Goal: Task Accomplishment & Management: Manage account settings

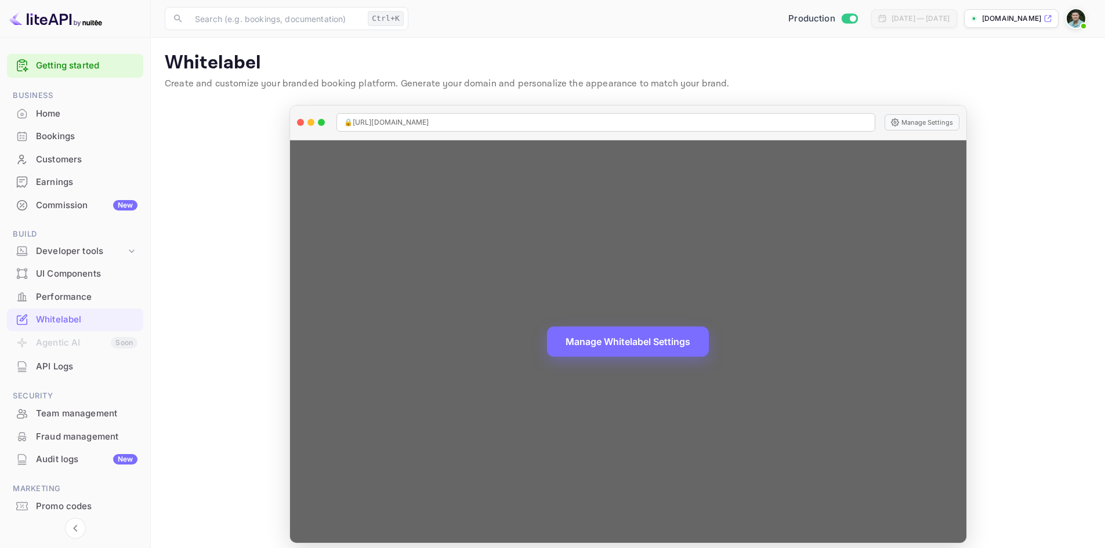
click at [396, 114] on div "🔒 [URL][DOMAIN_NAME]" at bounding box center [605, 122] width 539 height 19
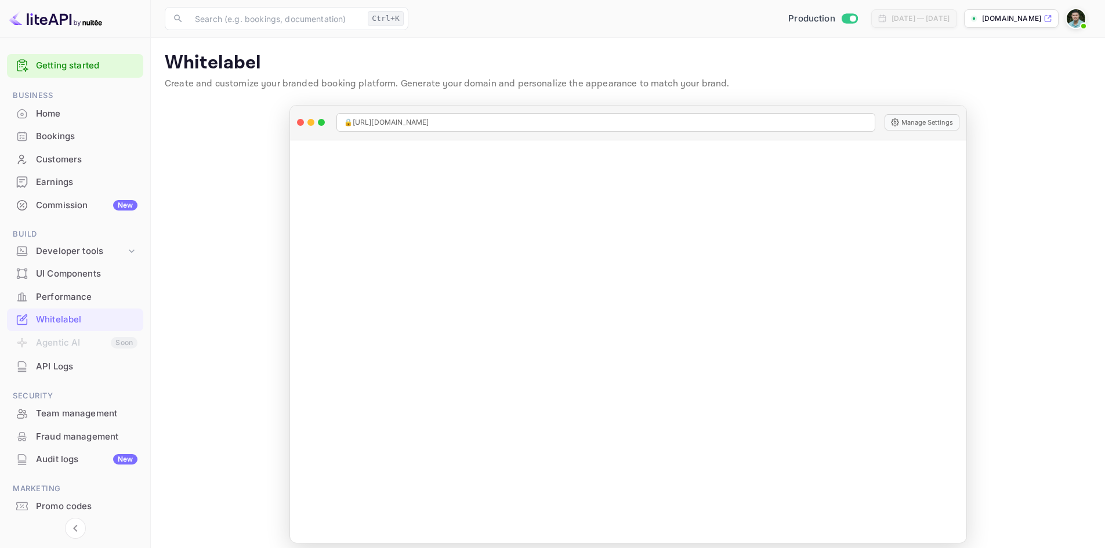
click at [1048, 17] on icon at bounding box center [1047, 19] width 6 height 6
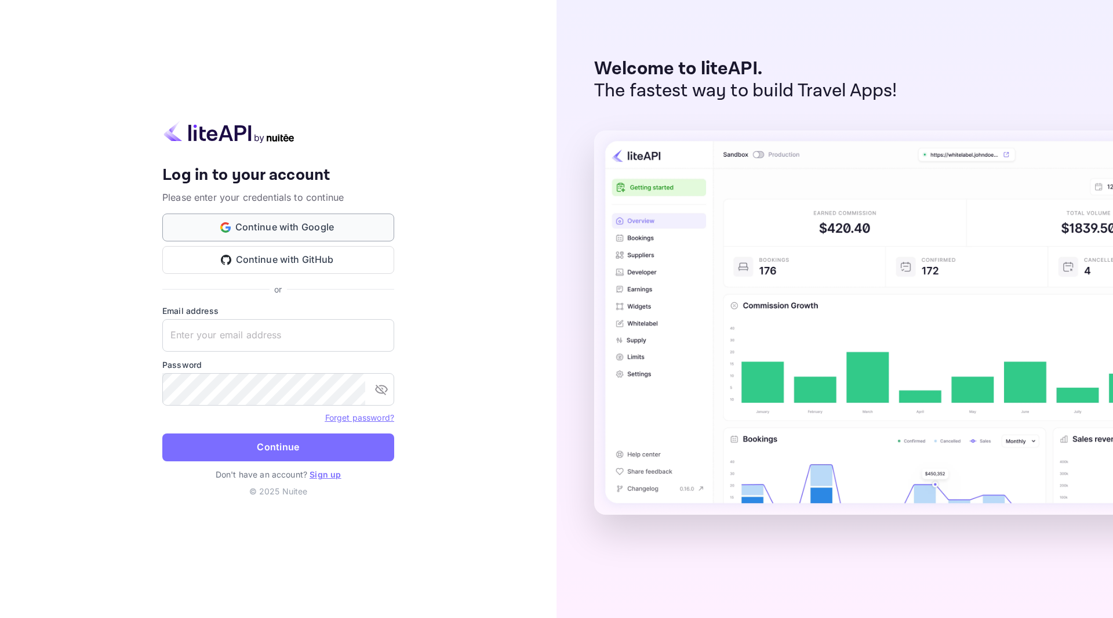
click at [272, 220] on button "Continue with Google" at bounding box center [278, 227] width 232 height 28
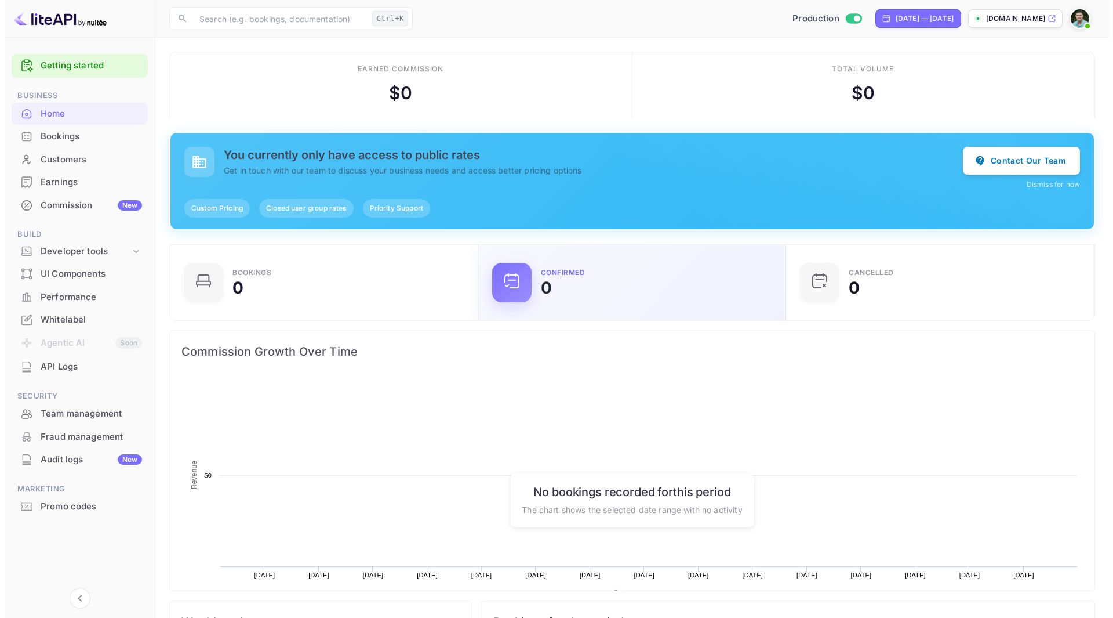
scroll to position [180, 292]
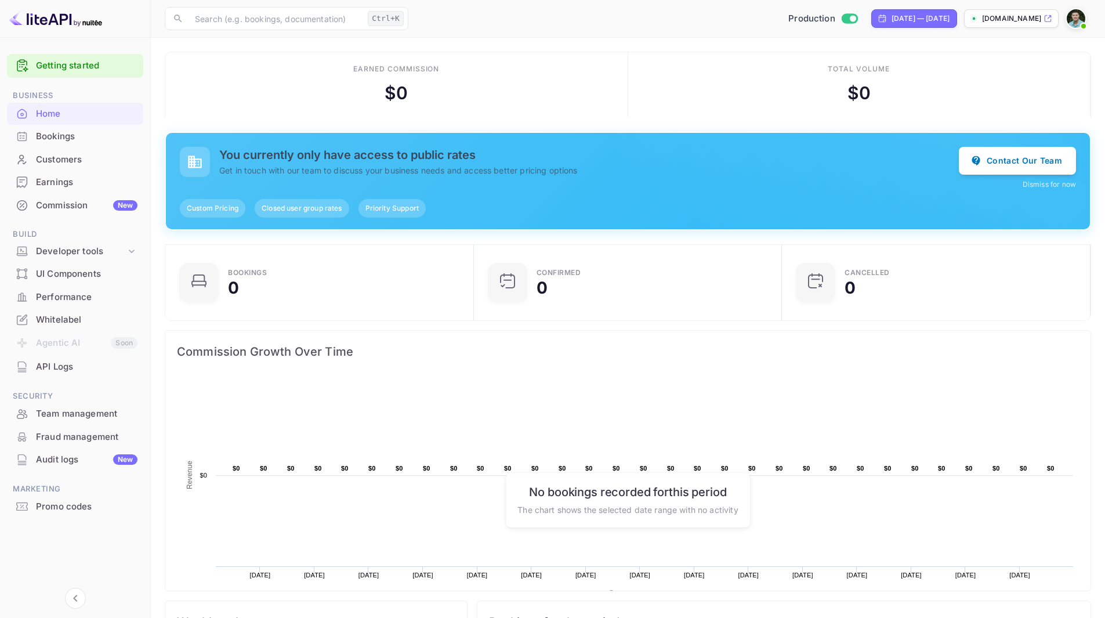
click at [1040, 20] on p "[DOMAIN_NAME]" at bounding box center [1011, 18] width 59 height 10
click at [51, 315] on div "Whitelabel" at bounding box center [86, 319] width 101 height 13
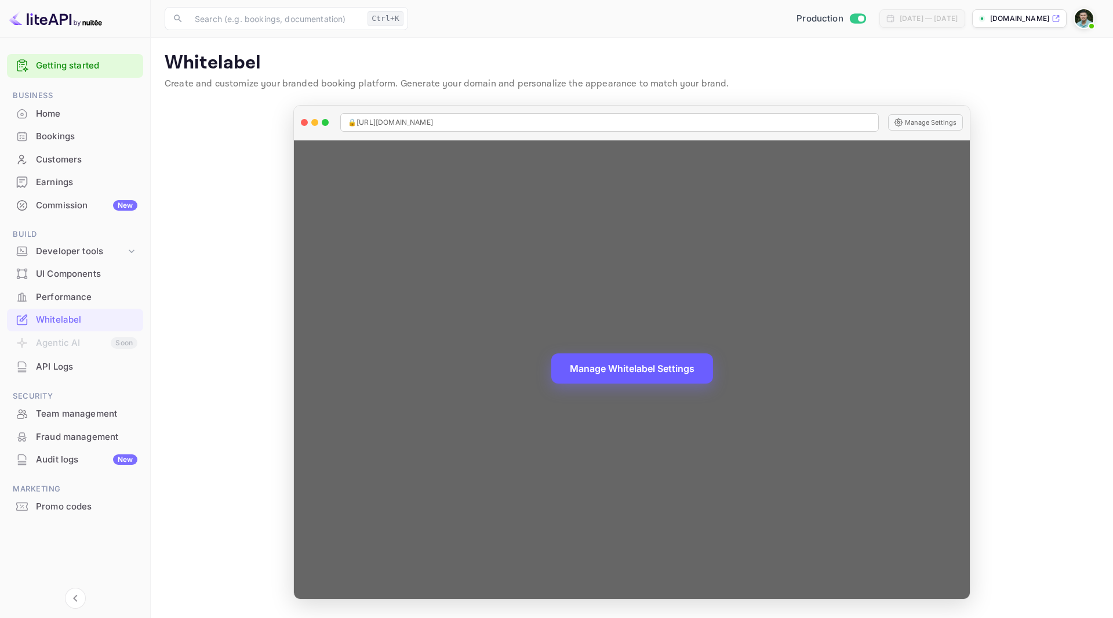
click at [624, 372] on button "Manage Whitelabel Settings" at bounding box center [632, 368] width 162 height 30
